Goal: Task Accomplishment & Management: Manage account settings

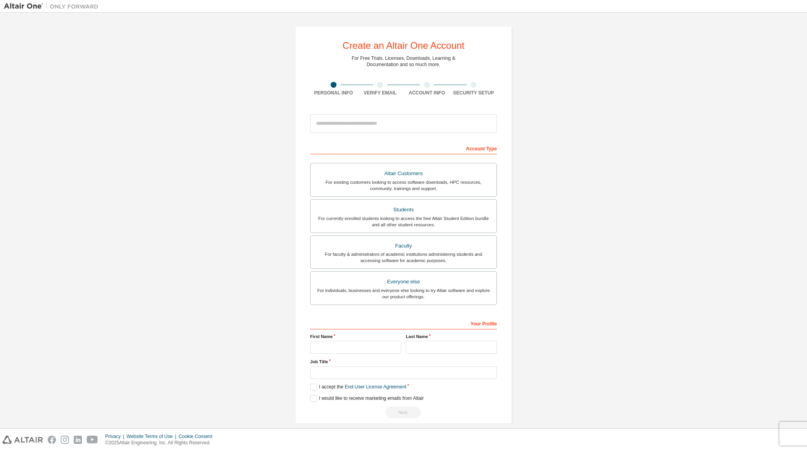
click at [668, 330] on div "Create an Altair One Account For Free Trials, Licenses, Downloads, Learning & D…" at bounding box center [403, 225] width 799 height 417
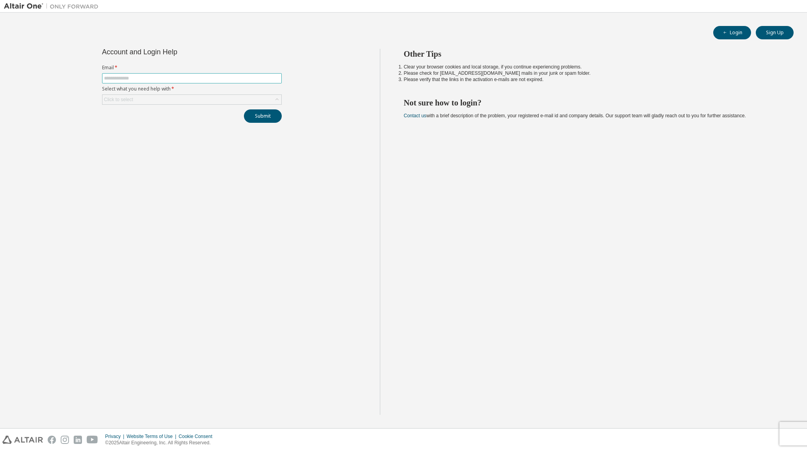
click at [132, 78] on input "text" at bounding box center [192, 78] width 176 height 6
type input "**********"
click at [134, 97] on div "Click to select" at bounding box center [191, 99] width 179 height 9
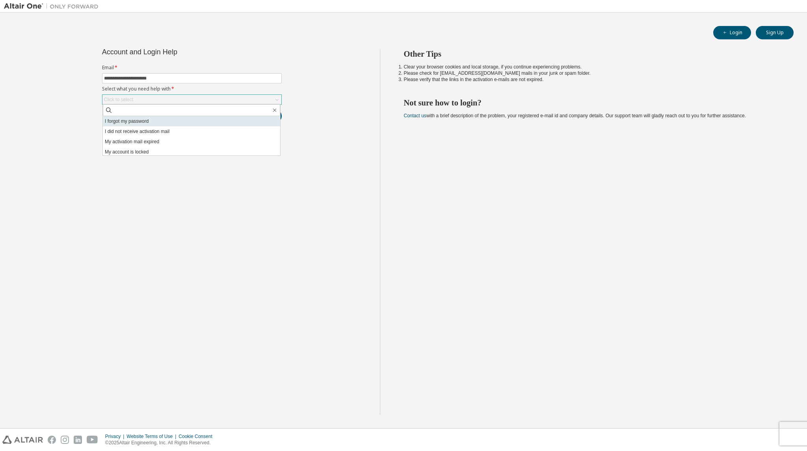
click at [134, 119] on li "I forgot my password" at bounding box center [191, 121] width 177 height 10
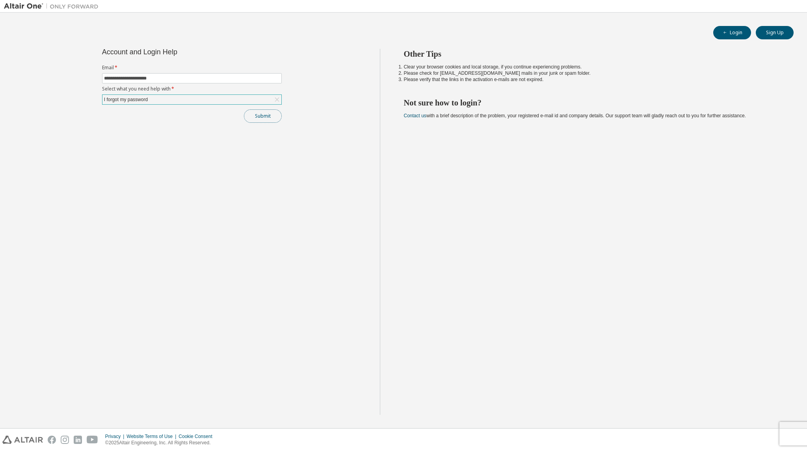
click at [255, 117] on button "Submit" at bounding box center [263, 116] width 38 height 13
